Goal: Information Seeking & Learning: Learn about a topic

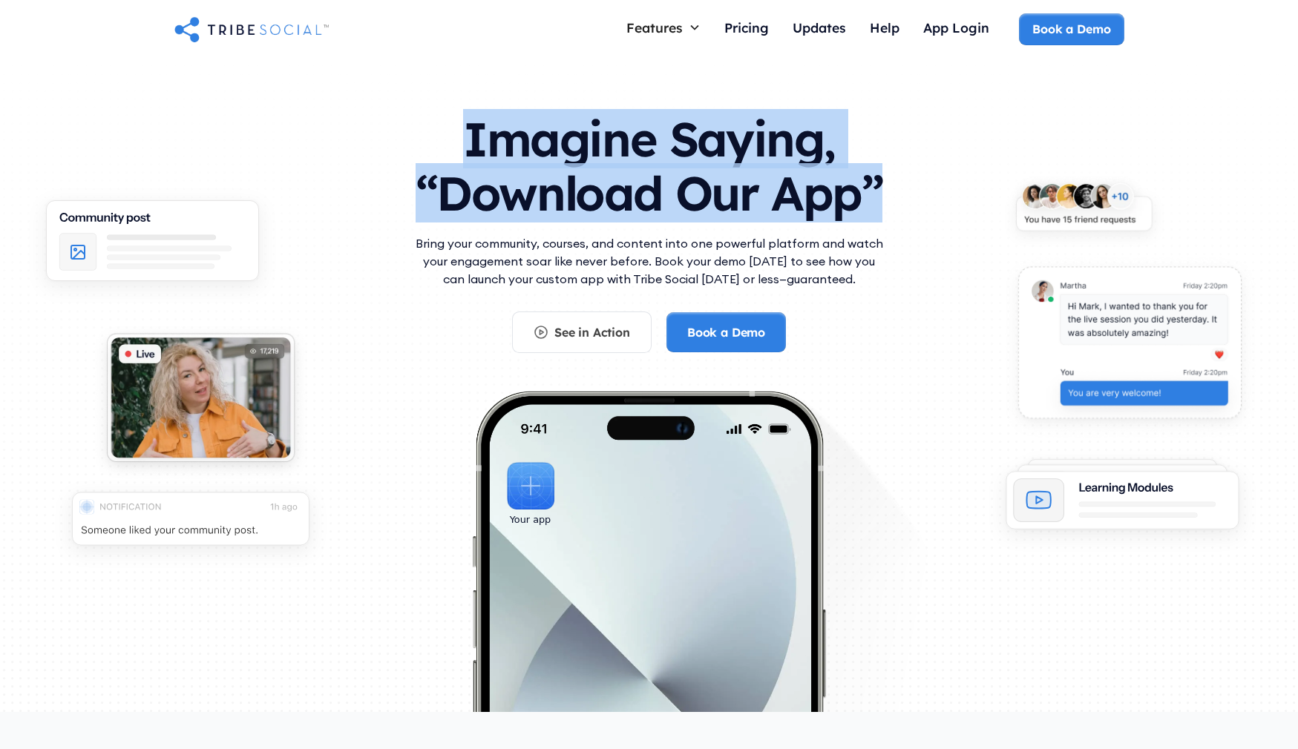
drag, startPoint x: 809, startPoint y: 204, endPoint x: 927, endPoint y: 219, distance: 118.2
click at [942, 220] on div "Imagine Saying, “Download Our App” Bring your community, courses, and content i…" at bounding box center [649, 410] width 950 height 626
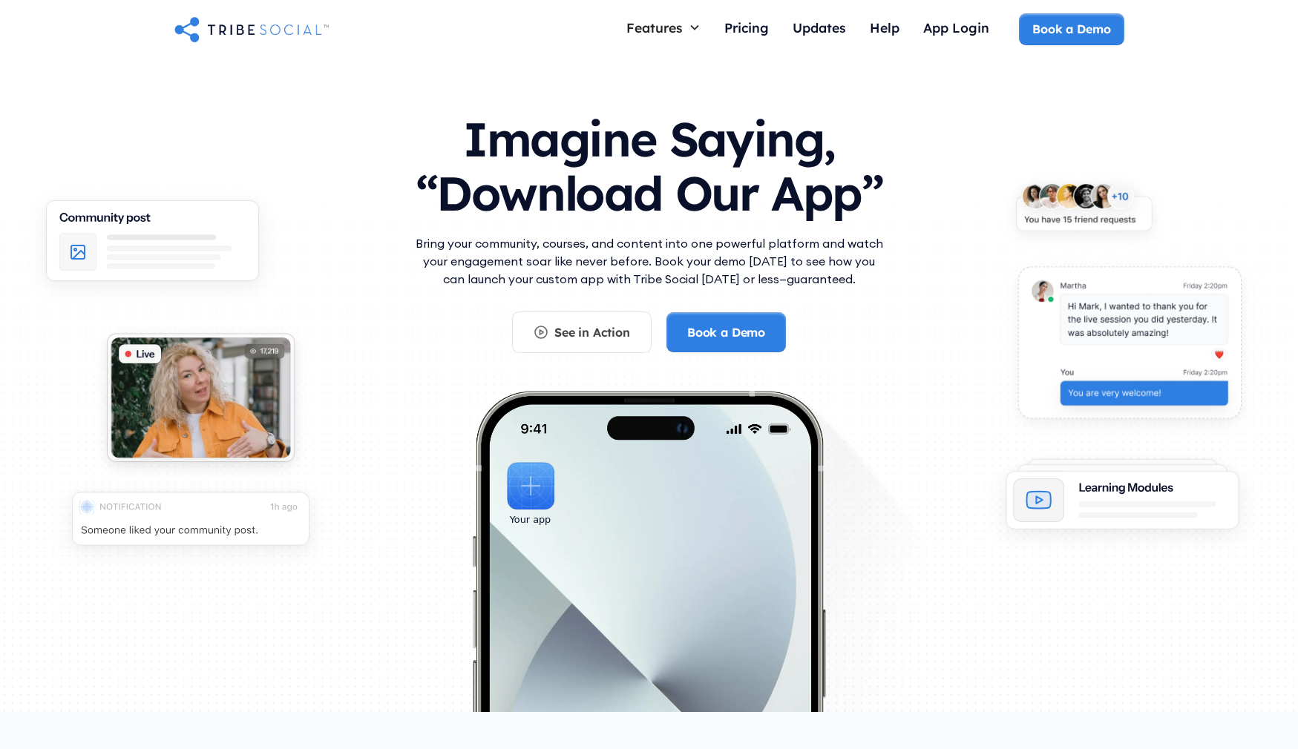
click at [896, 217] on div "Imagine Saying, “Download Our App” Bring your community, courses, and content i…" at bounding box center [649, 410] width 950 height 626
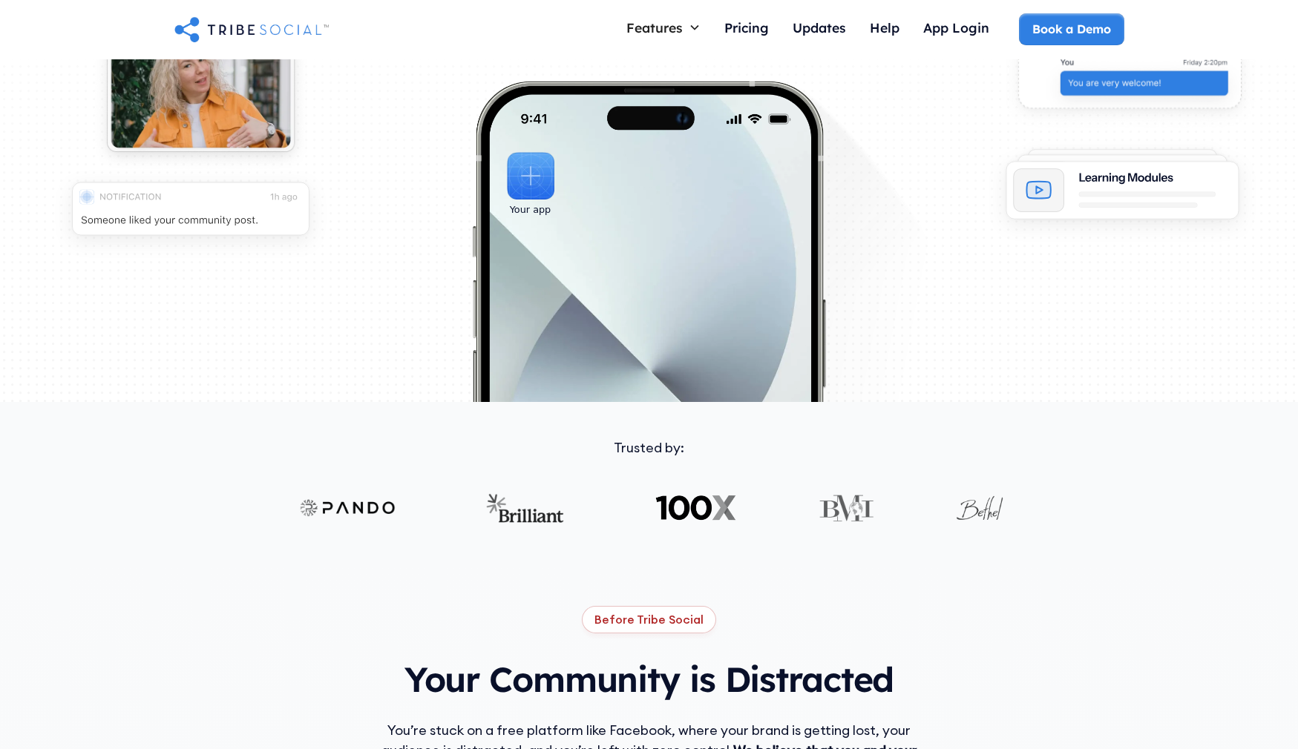
scroll to position [582, 0]
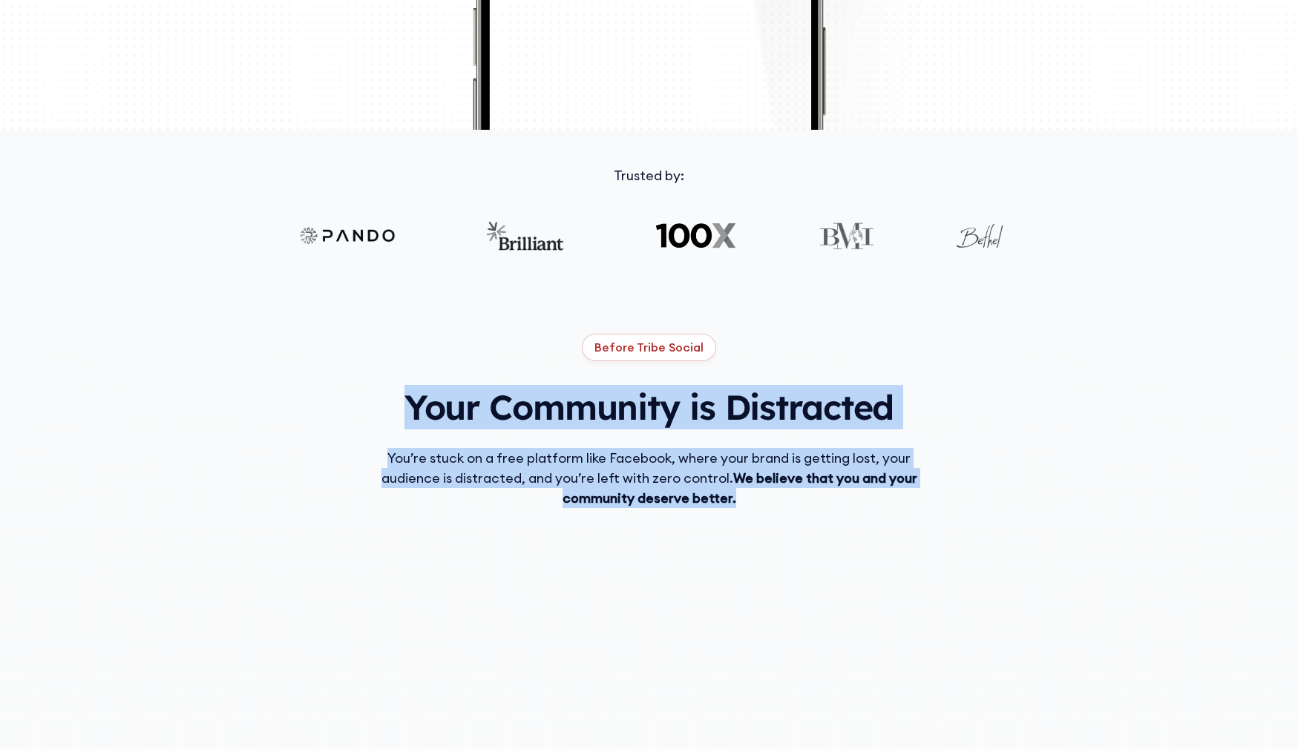
drag, startPoint x: 392, startPoint y: 401, endPoint x: 888, endPoint y: 508, distance: 507.7
click at [888, 508] on div "Before Tribe Social Your Community is Distracted You’re stuck on a free platfor…" at bounding box center [649, 642] width 950 height 617
drag, startPoint x: 887, startPoint y: 508, endPoint x: 804, endPoint y: 501, distance: 82.6
click at [885, 508] on div "Before Tribe Social Your Community is Distracted You’re stuck on a free platfor…" at bounding box center [649, 642] width 950 height 617
drag, startPoint x: 804, startPoint y: 500, endPoint x: 361, endPoint y: 404, distance: 453.3
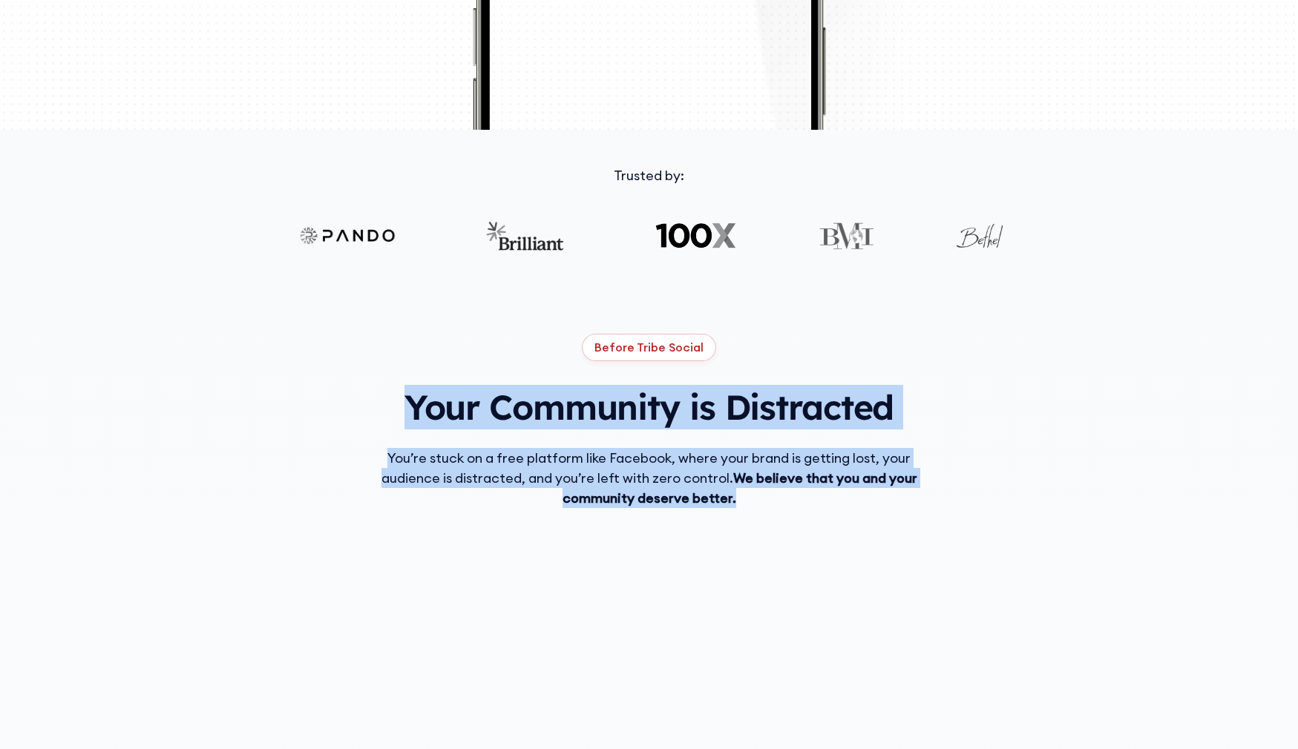
click at [361, 407] on div "Before Tribe Social Your Community is Distracted You’re stuck on a free platfor…" at bounding box center [649, 642] width 950 height 617
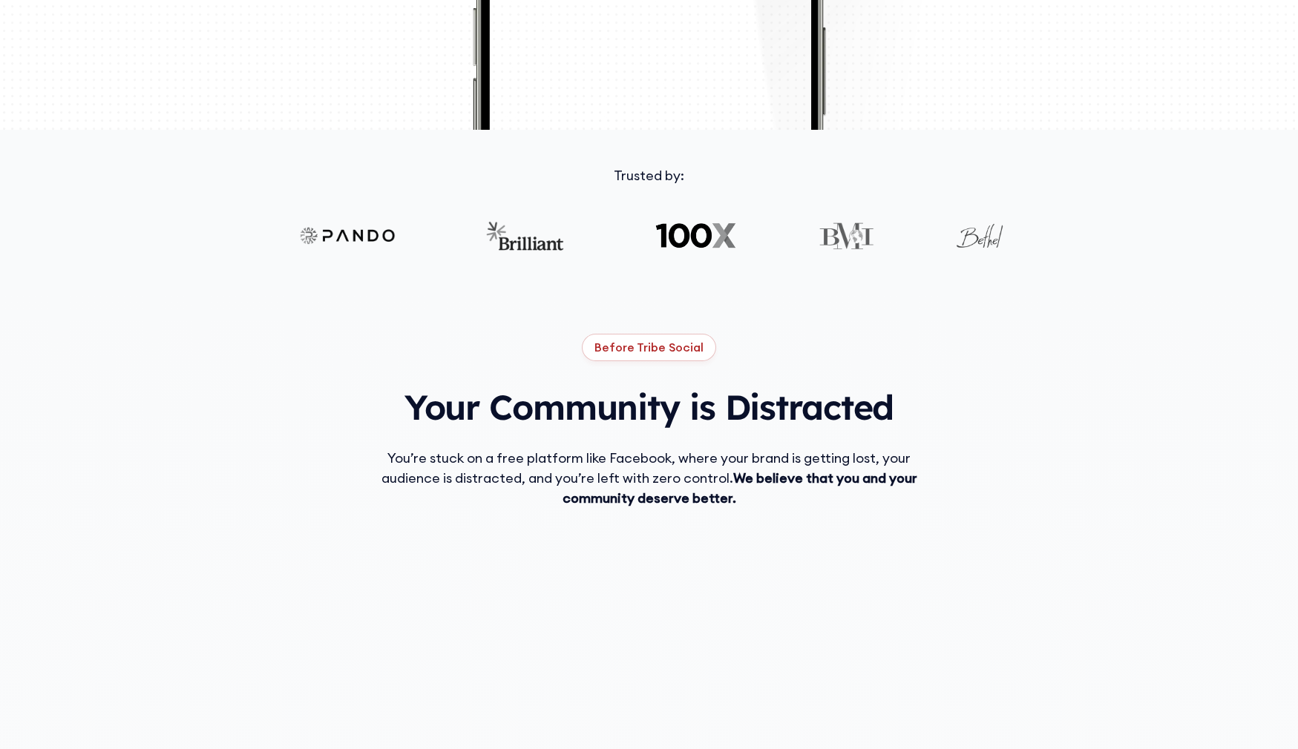
click at [361, 404] on div "Before Tribe Social Your Community is Distracted You’re stuck on a free platfor…" at bounding box center [649, 642] width 950 height 617
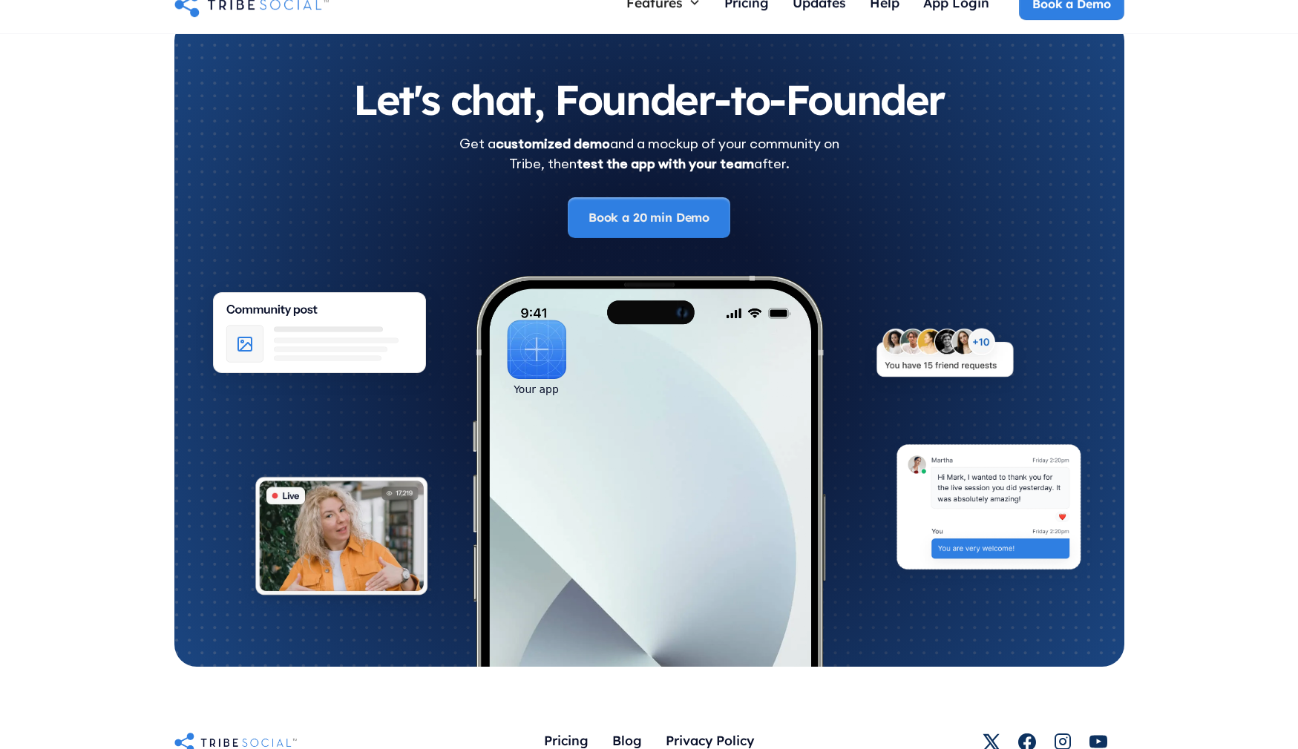
scroll to position [7912, 0]
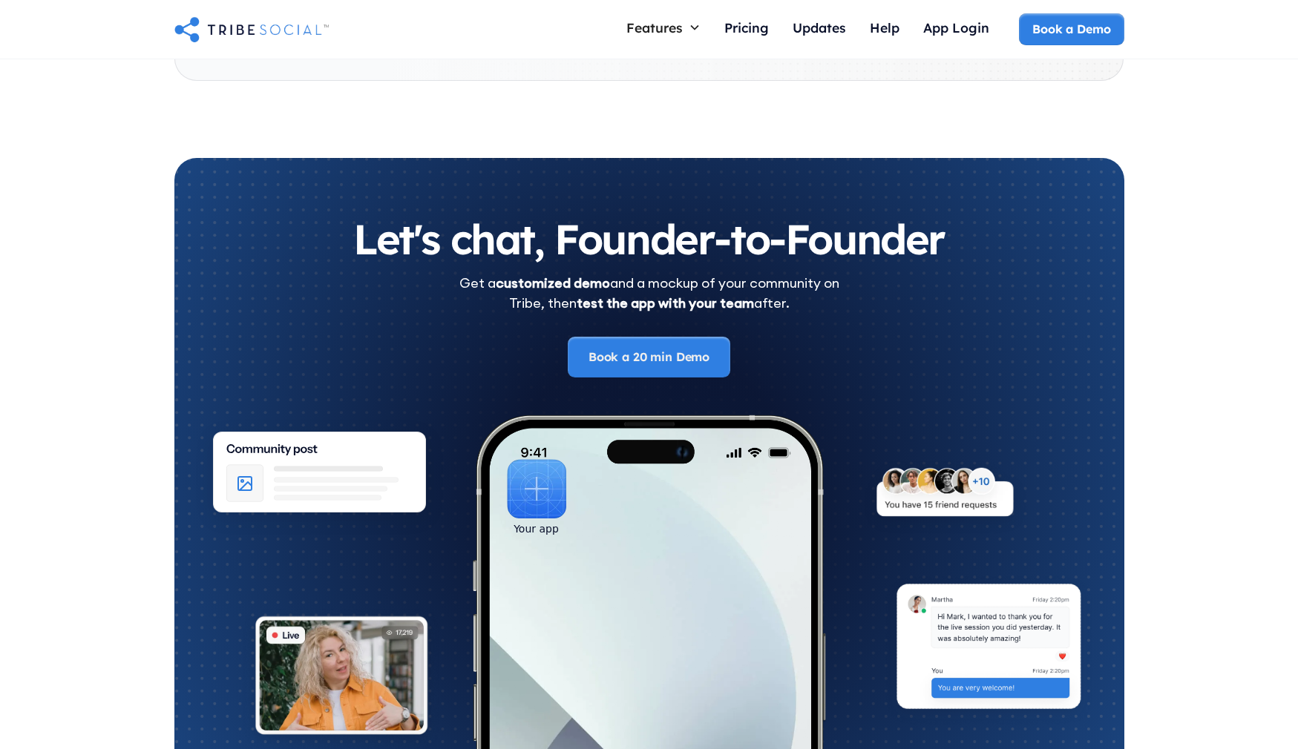
drag, startPoint x: 615, startPoint y: 250, endPoint x: 1028, endPoint y: 307, distance: 417.2
click at [1028, 307] on div "Let's chat, Founder-to-Founder Get a customized demo and a mockup of your commu…" at bounding box center [649, 297] width 890 height 160
click at [1025, 304] on div "Get a customized demo and a mockup of your community on Tribe, then test the ap…" at bounding box center [649, 293] width 890 height 40
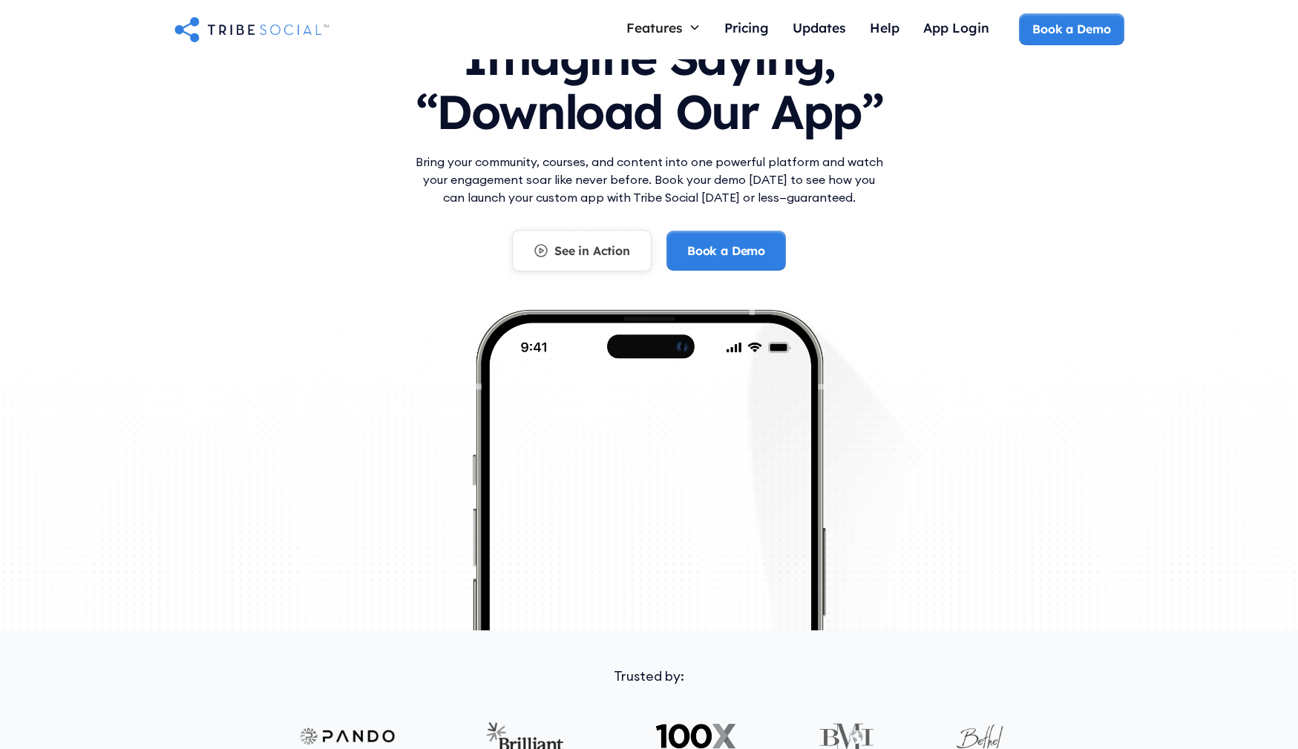
scroll to position [0, 0]
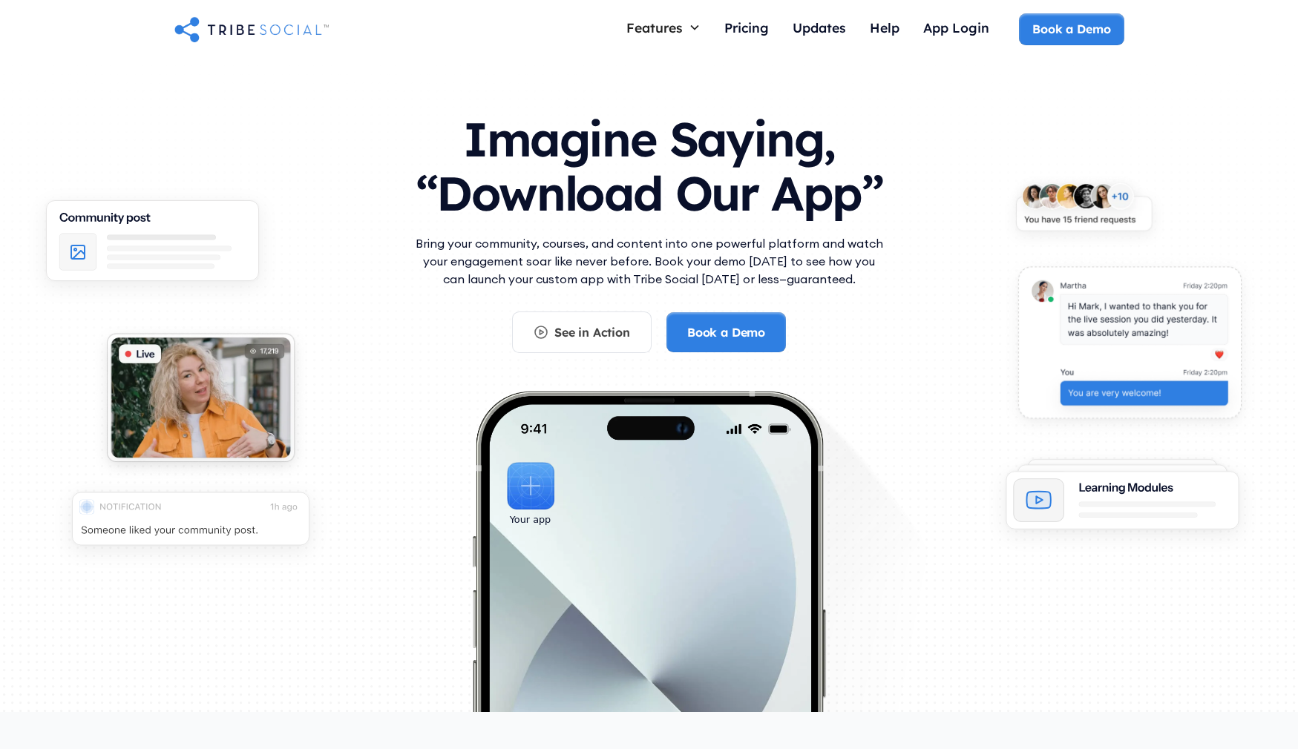
drag, startPoint x: 454, startPoint y: 128, endPoint x: 869, endPoint y: 280, distance: 441.8
click at [870, 280] on div "Imagine Saying, “Download Our App” Bring your community, courses, and content i…" at bounding box center [649, 225] width 475 height 257
click at [870, 280] on p "Bring your community, courses, and content into one powerful platform and watch…" at bounding box center [649, 260] width 475 height 53
drag, startPoint x: 473, startPoint y: 136, endPoint x: 916, endPoint y: 279, distance: 464.8
click at [916, 279] on div "Imagine Saying, “Download Our App” Bring your community, courses, and content i…" at bounding box center [649, 410] width 950 height 626
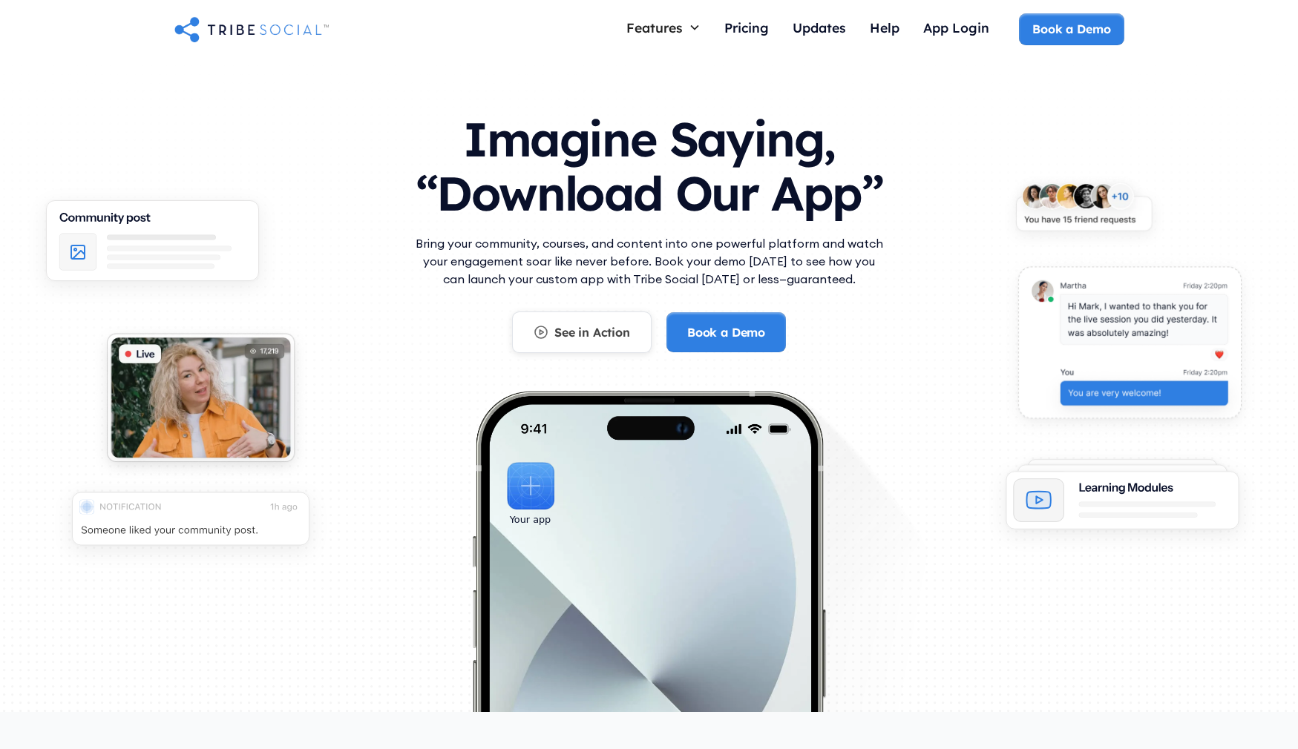
click at [552, 341] on link "See in Action" at bounding box center [581, 333] width 139 height 42
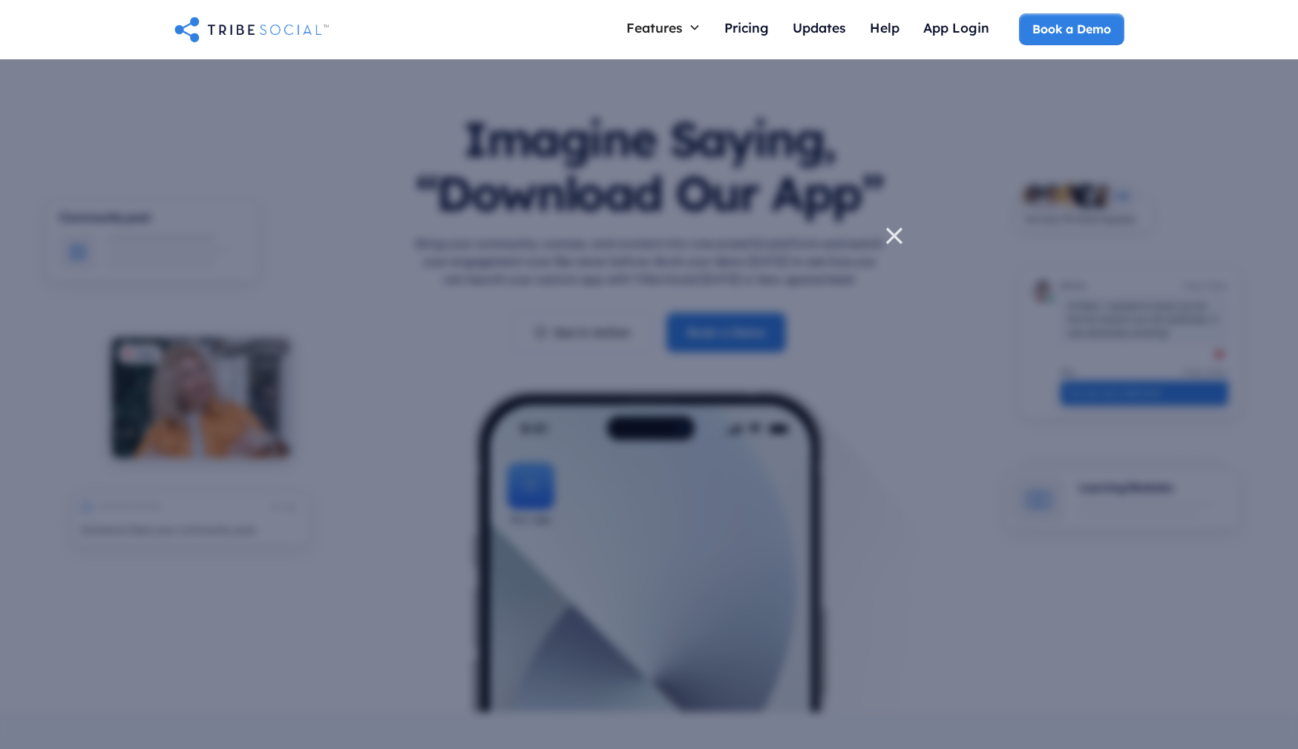
drag, startPoint x: 286, startPoint y: 94, endPoint x: 536, endPoint y: 108, distance: 249.7
click at [287, 94] on div at bounding box center [649, 374] width 1298 height 749
